Goal: Obtain resource: Download file/media

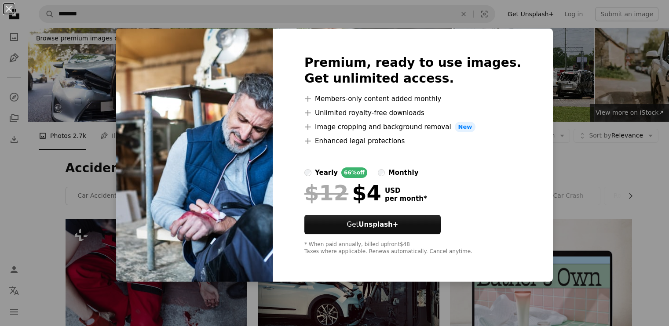
scroll to position [1829, 0]
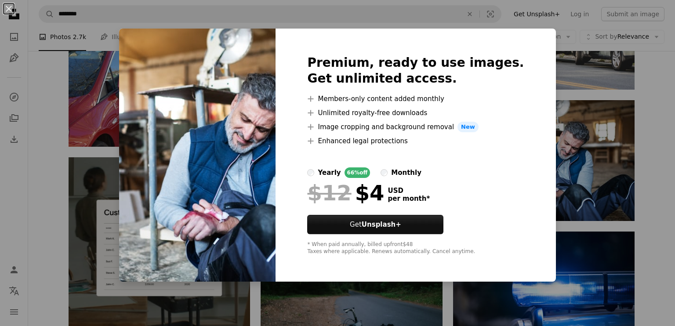
click at [173, 199] on img at bounding box center [197, 155] width 156 height 253
click at [7, 8] on button "An X shape" at bounding box center [9, 9] width 11 height 11
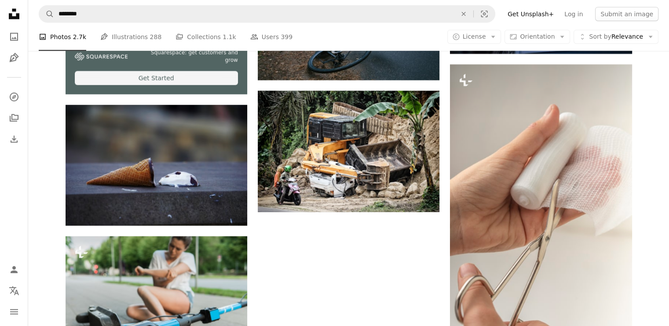
scroll to position [2128, 0]
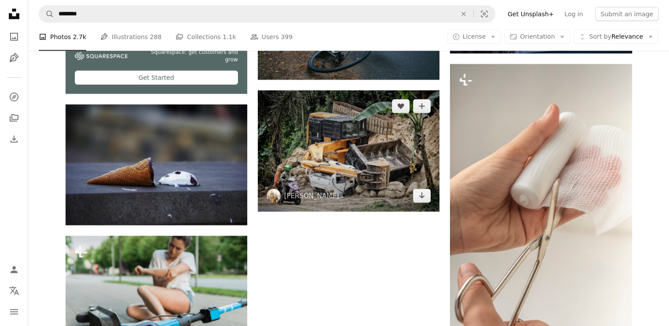
click at [364, 155] on img at bounding box center [349, 151] width 182 height 121
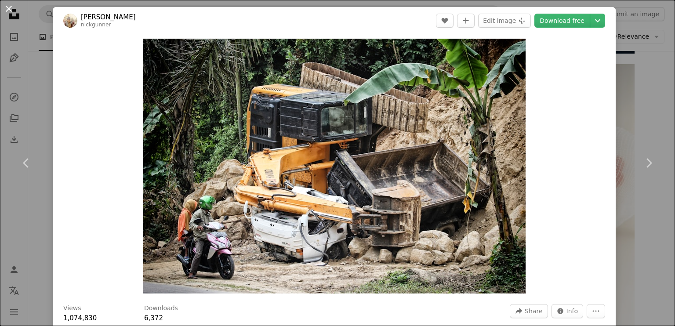
click at [4, 9] on button "An X shape" at bounding box center [9, 9] width 11 height 11
